Goal: Check status: Check status

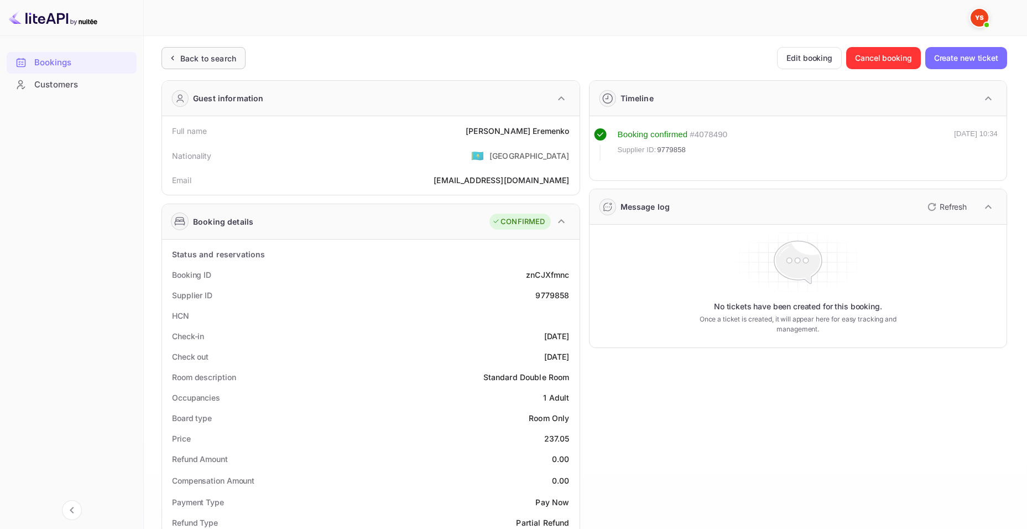
click at [176, 57] on icon at bounding box center [172, 58] width 12 height 11
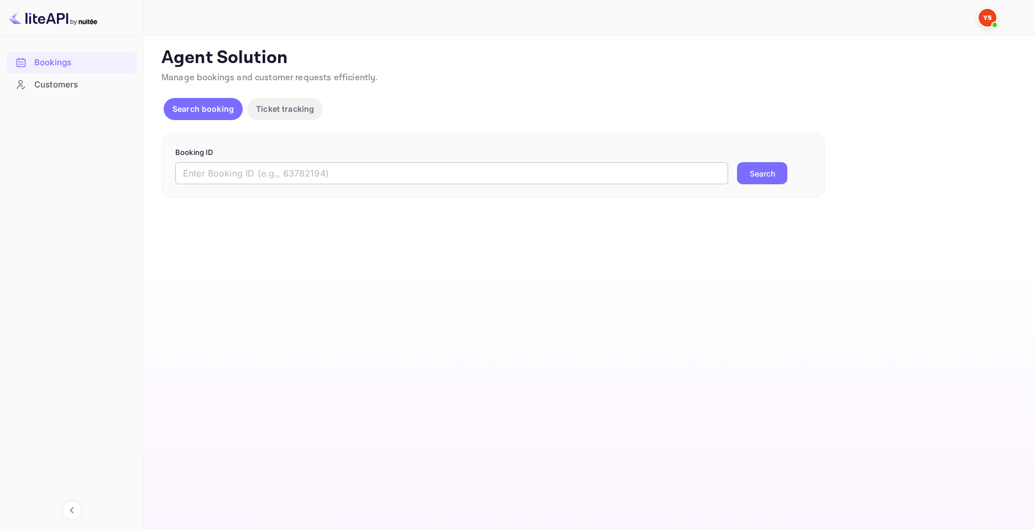
click at [364, 176] on input "text" at bounding box center [451, 173] width 553 height 22
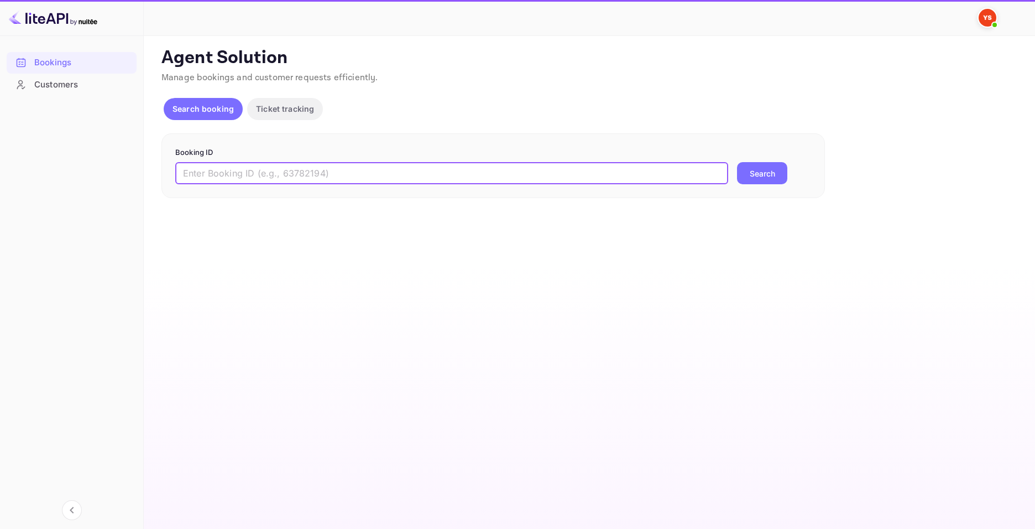
paste input "8957304"
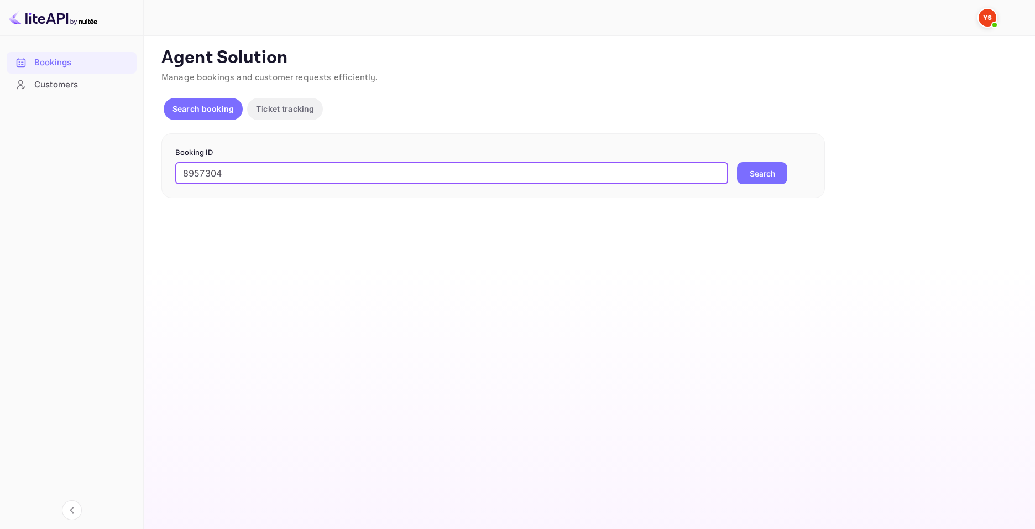
paste input "8957304"
type input "8957304"
click at [760, 177] on button "Search" at bounding box center [762, 173] width 50 height 22
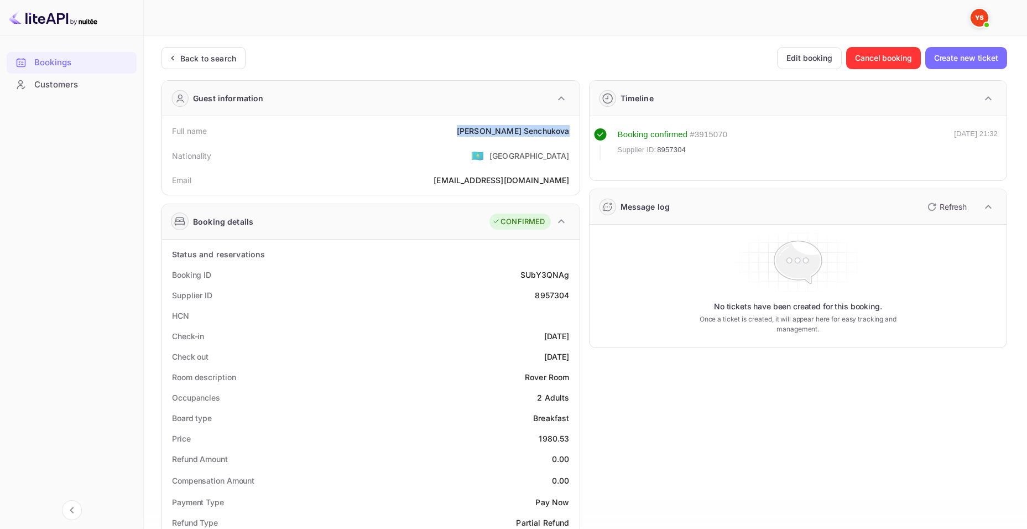
drag, startPoint x: 488, startPoint y: 131, endPoint x: 573, endPoint y: 131, distance: 84.6
click at [573, 131] on div "Full name [PERSON_NAME]" at bounding box center [370, 131] width 409 height 20
copy div "[PERSON_NAME]"
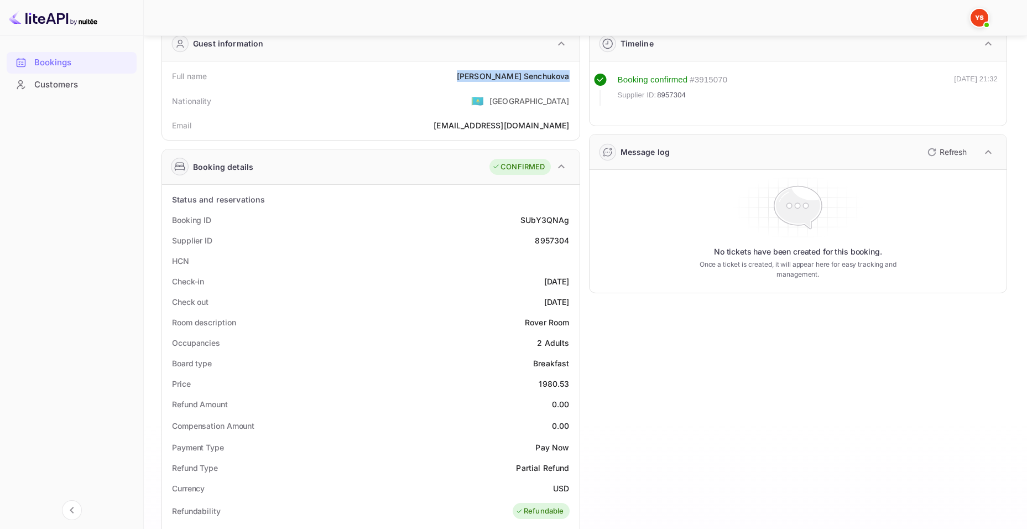
scroll to position [55, 0]
drag, startPoint x: 539, startPoint y: 381, endPoint x: 573, endPoint y: 381, distance: 33.2
click at [573, 381] on div "Price 1980.53" at bounding box center [370, 383] width 409 height 20
copy div "1980.53"
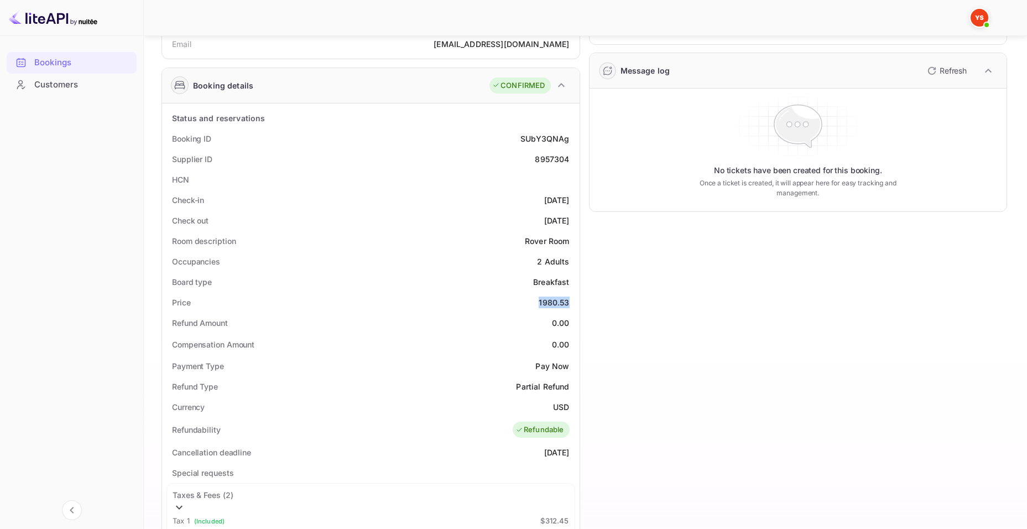
scroll to position [166, 0]
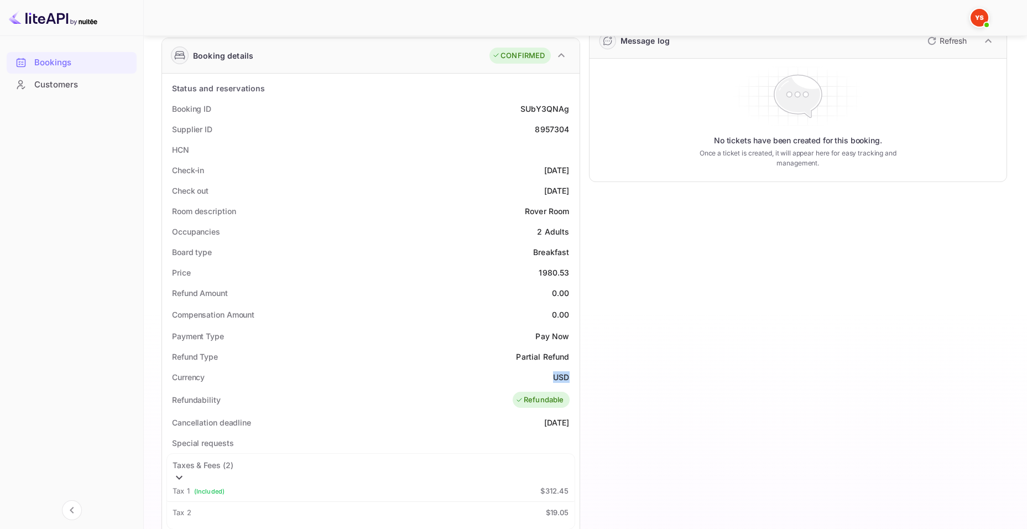
drag, startPoint x: 548, startPoint y: 379, endPoint x: 587, endPoint y: 373, distance: 39.7
click at [569, 375] on div "Currency USD" at bounding box center [370, 377] width 409 height 20
copy div "USD"
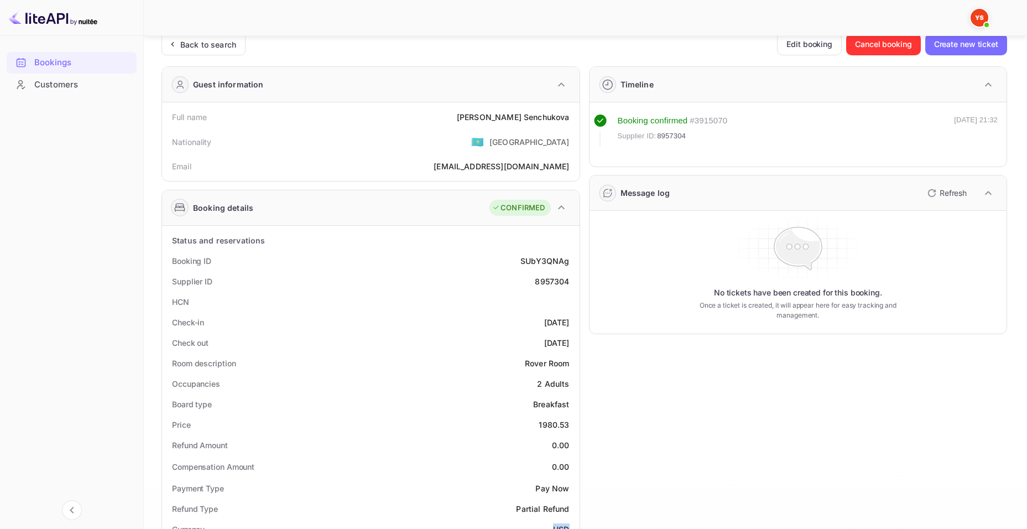
scroll to position [0, 0]
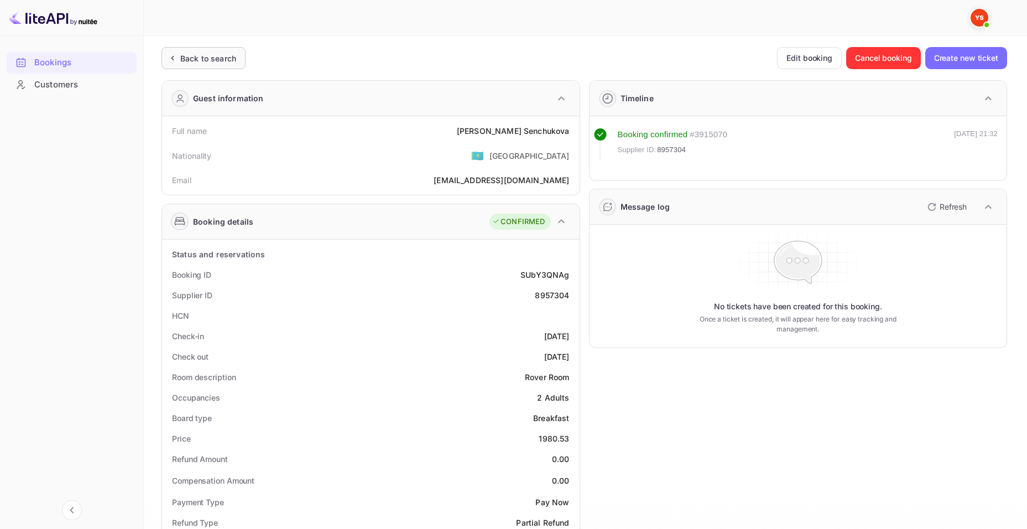
click at [189, 53] on div "Back to search" at bounding box center [208, 59] width 56 height 12
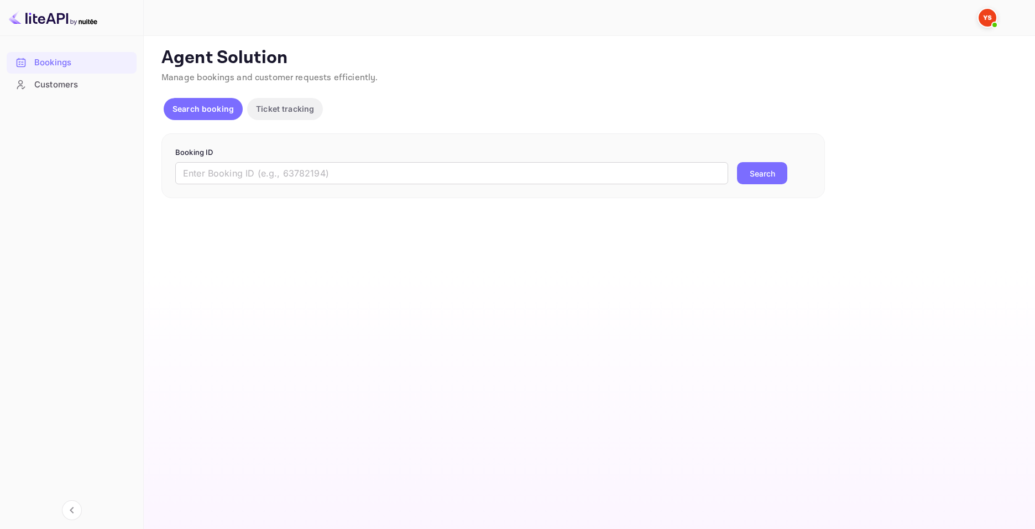
click at [559, 189] on div "Booking ID ​ Search" at bounding box center [494, 165] width 664 height 65
click at [555, 183] on input "text" at bounding box center [451, 173] width 553 height 22
paste input "8339885"
type input "8339885"
click at [766, 173] on button "Search" at bounding box center [762, 173] width 50 height 22
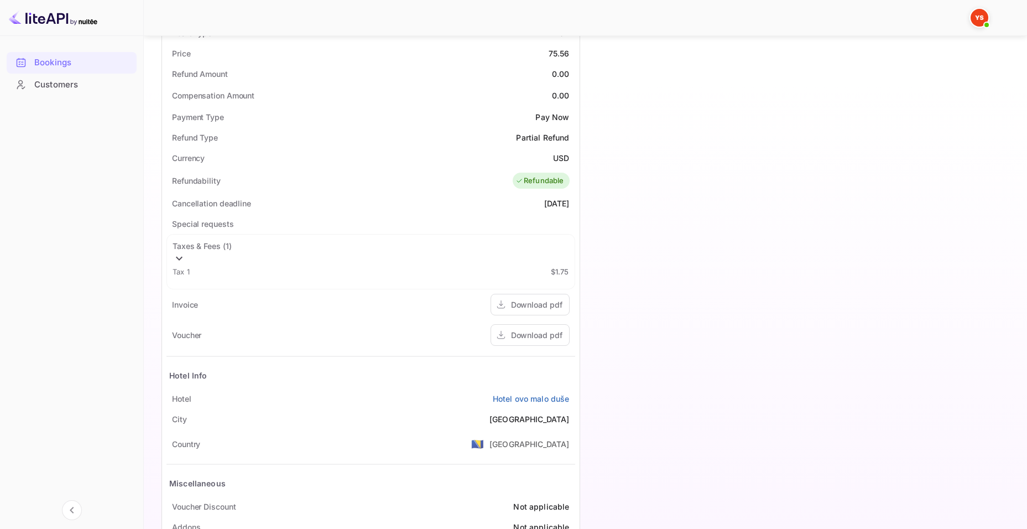
scroll to position [387, 0]
click at [512, 322] on div "Download pdf" at bounding box center [530, 333] width 79 height 22
